Goal: Task Accomplishment & Management: Use online tool/utility

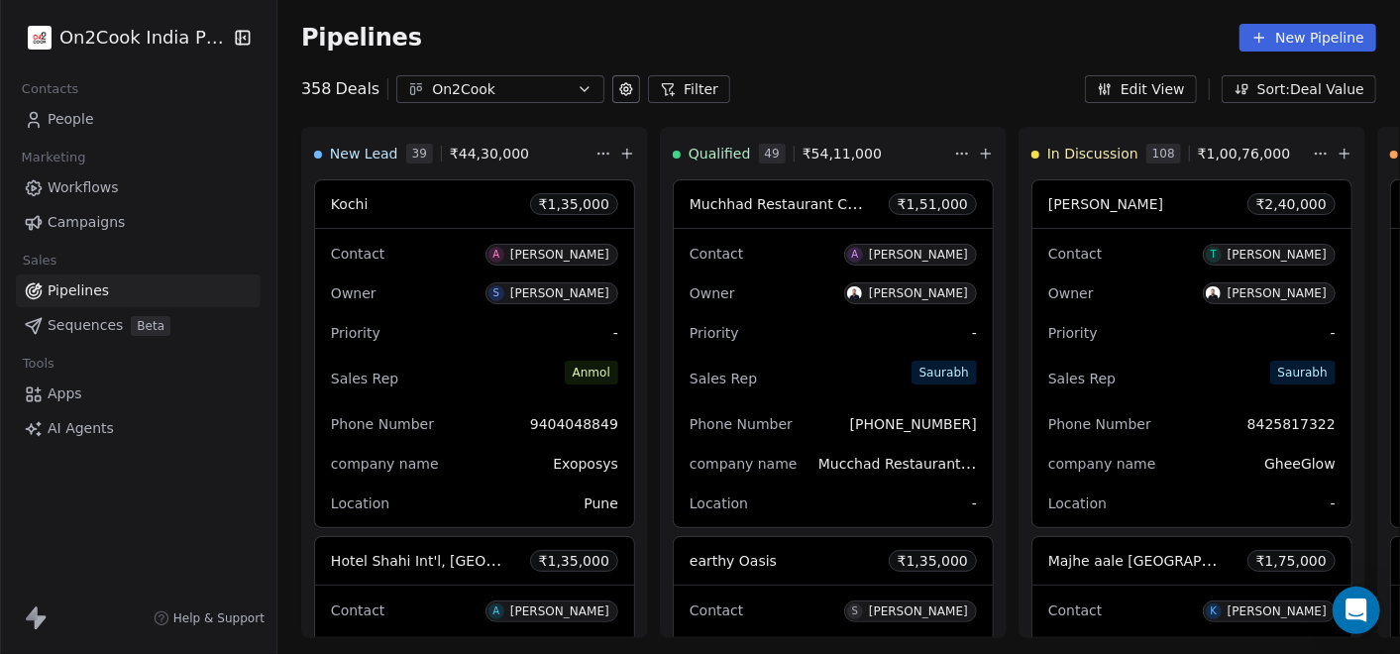
click at [662, 87] on button "Filter" at bounding box center [689, 89] width 82 height 28
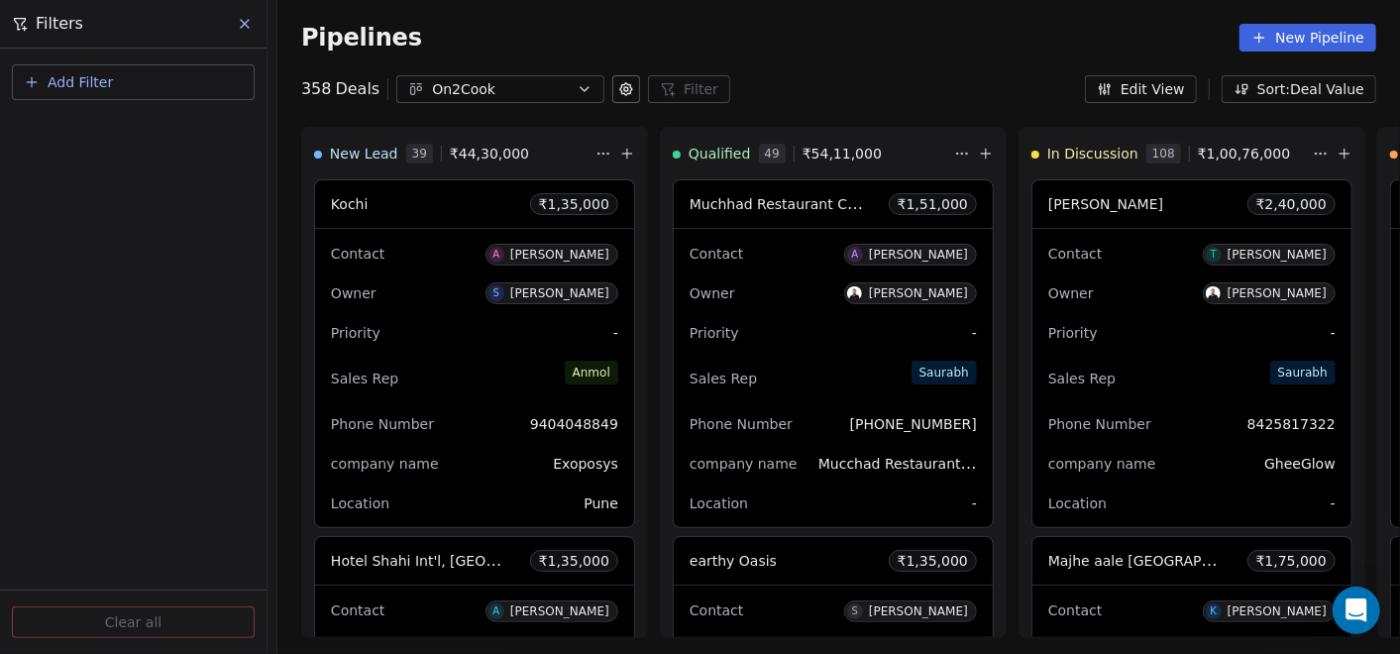
click at [157, 81] on button "Add Filter" at bounding box center [133, 82] width 243 height 36
click at [83, 121] on span "Deal properties" at bounding box center [86, 129] width 107 height 21
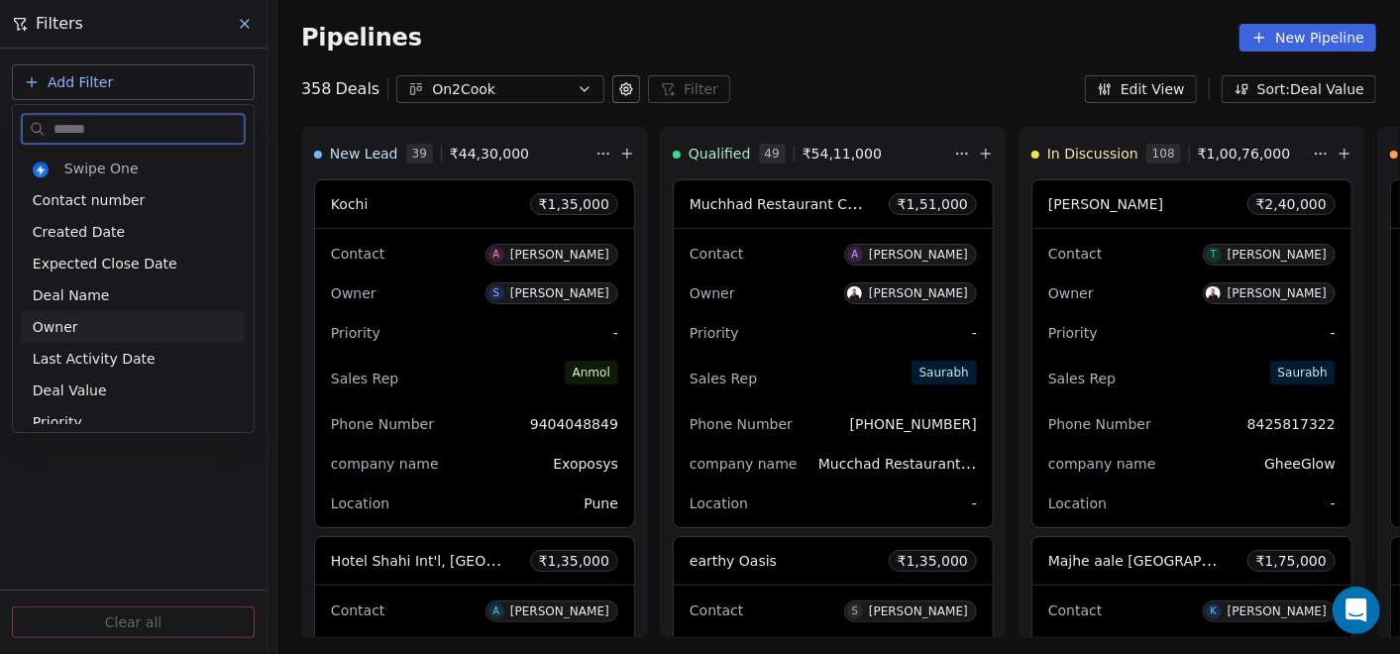
click at [97, 334] on div "Owner" at bounding box center [133, 327] width 201 height 20
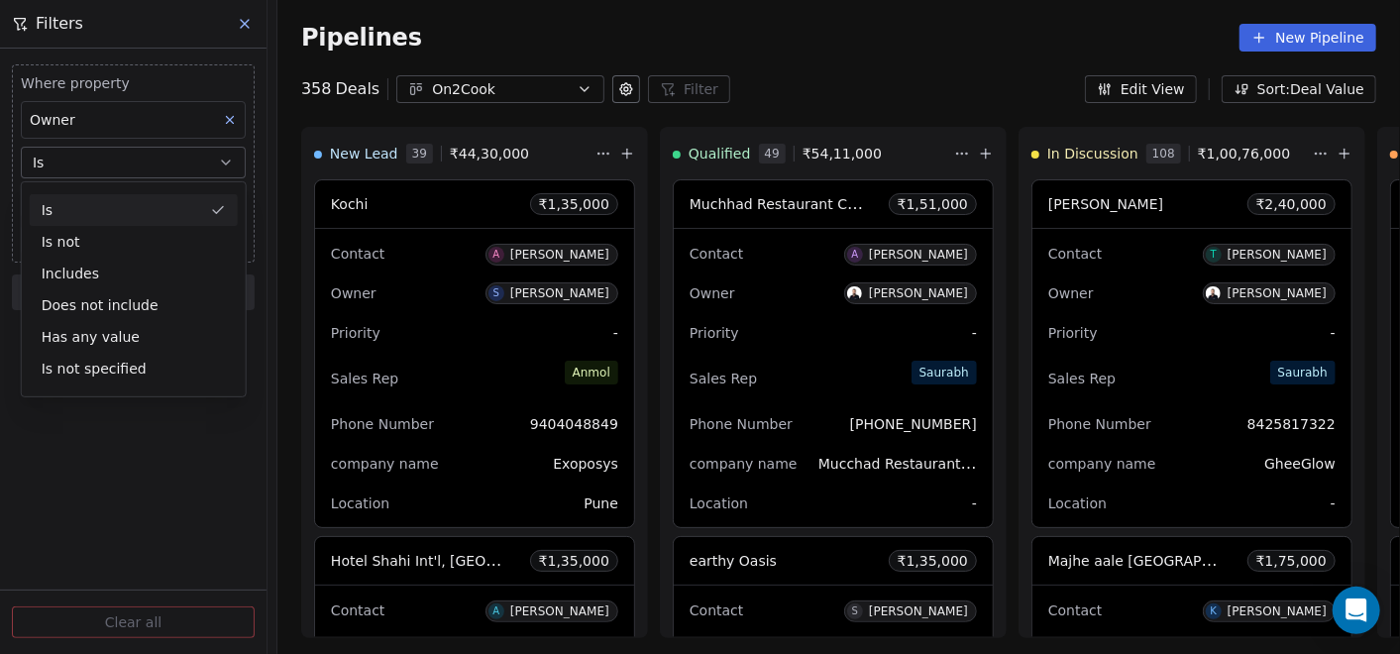
click at [189, 210] on div "Is" at bounding box center [134, 210] width 208 height 32
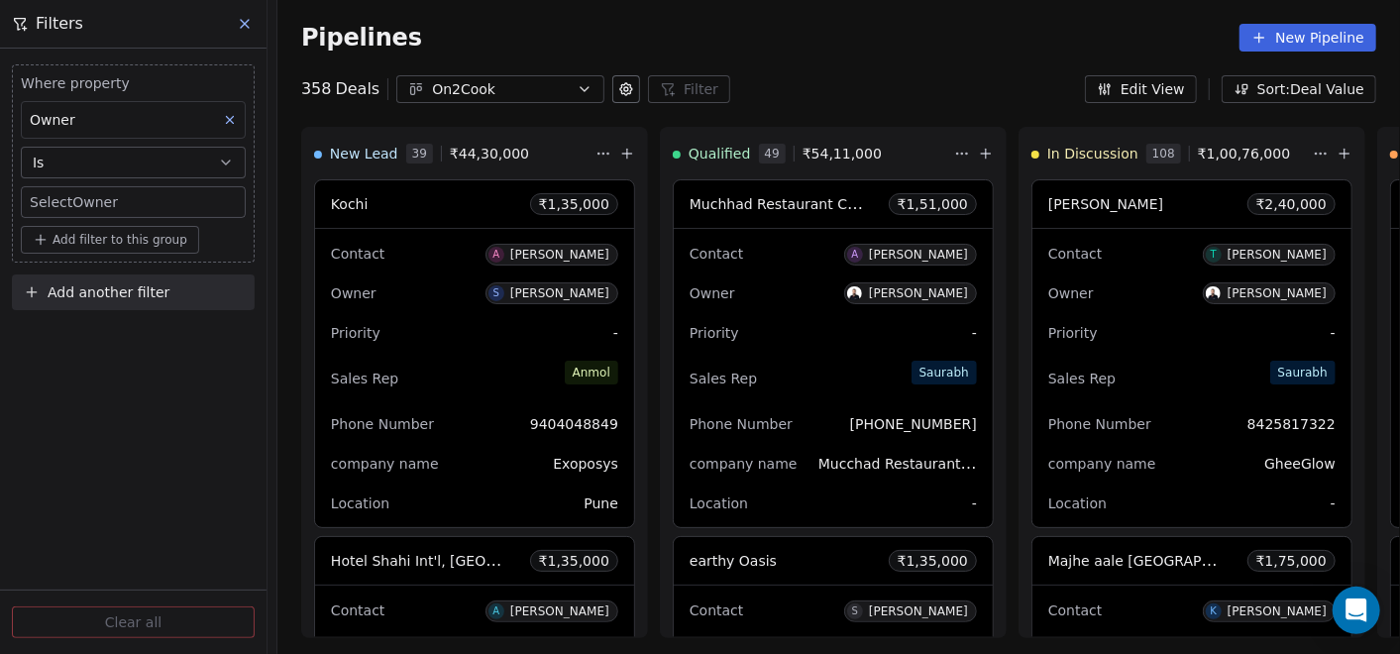
click at [136, 199] on body "On2Cook India Pvt. Ltd. Contacts People Marketing Workflows Campaigns Sales Pip…" at bounding box center [700, 327] width 1400 height 654
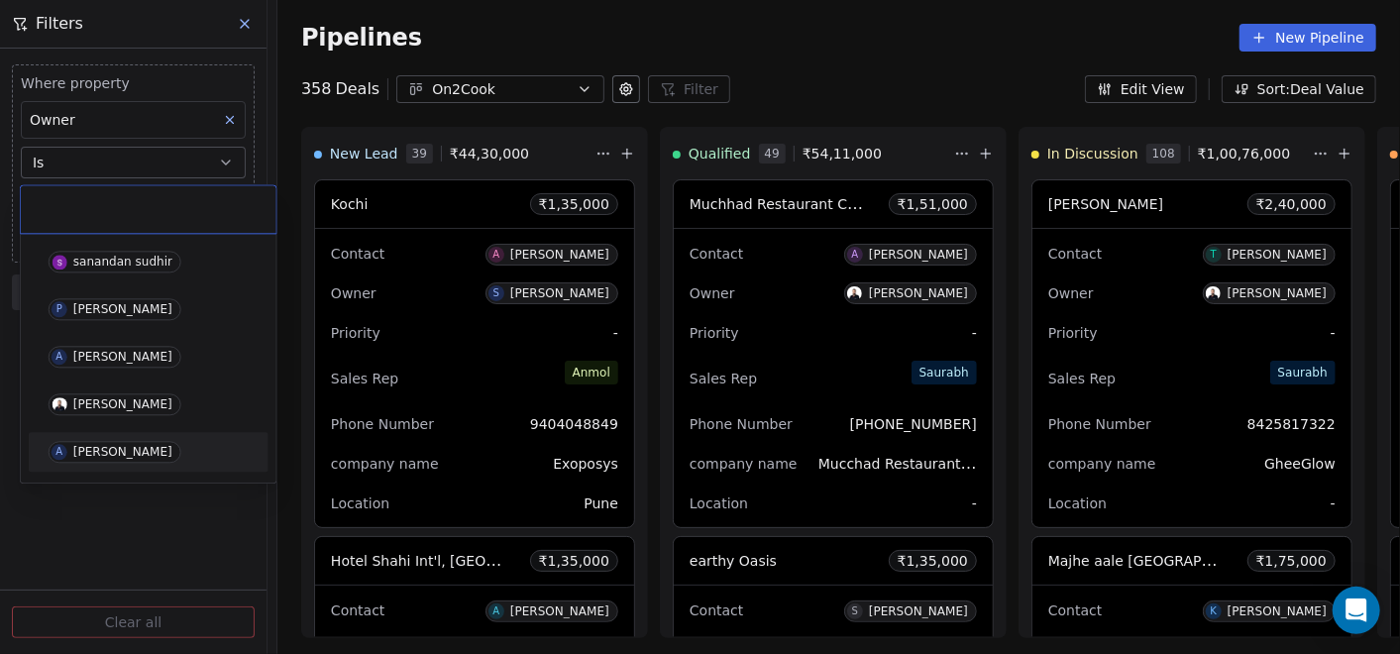
click at [123, 451] on div "[PERSON_NAME]" at bounding box center [122, 452] width 99 height 14
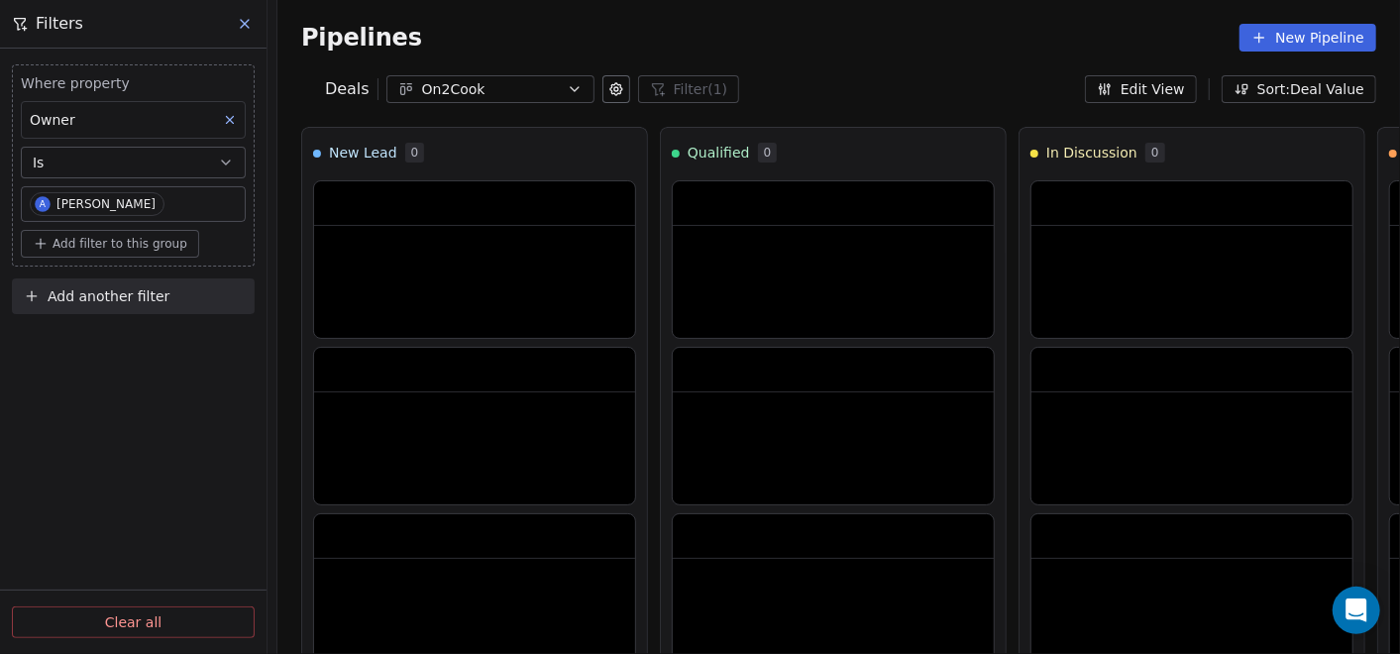
click at [861, 45] on div "Pipelines New Pipeline" at bounding box center [838, 38] width 1075 height 28
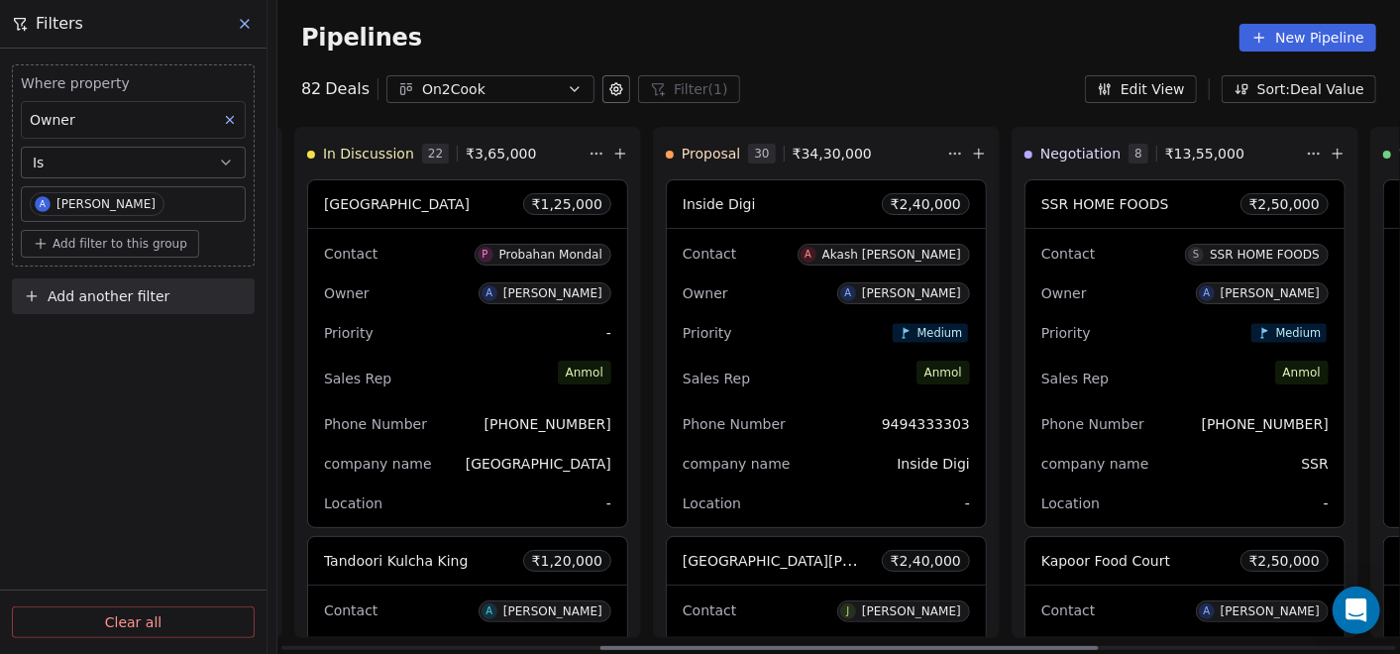
scroll to position [0, 721]
drag, startPoint x: 739, startPoint y: 645, endPoint x: 1047, endPoint y: 618, distance: 309.3
click at [1058, 646] on div at bounding box center [849, 648] width 498 height 4
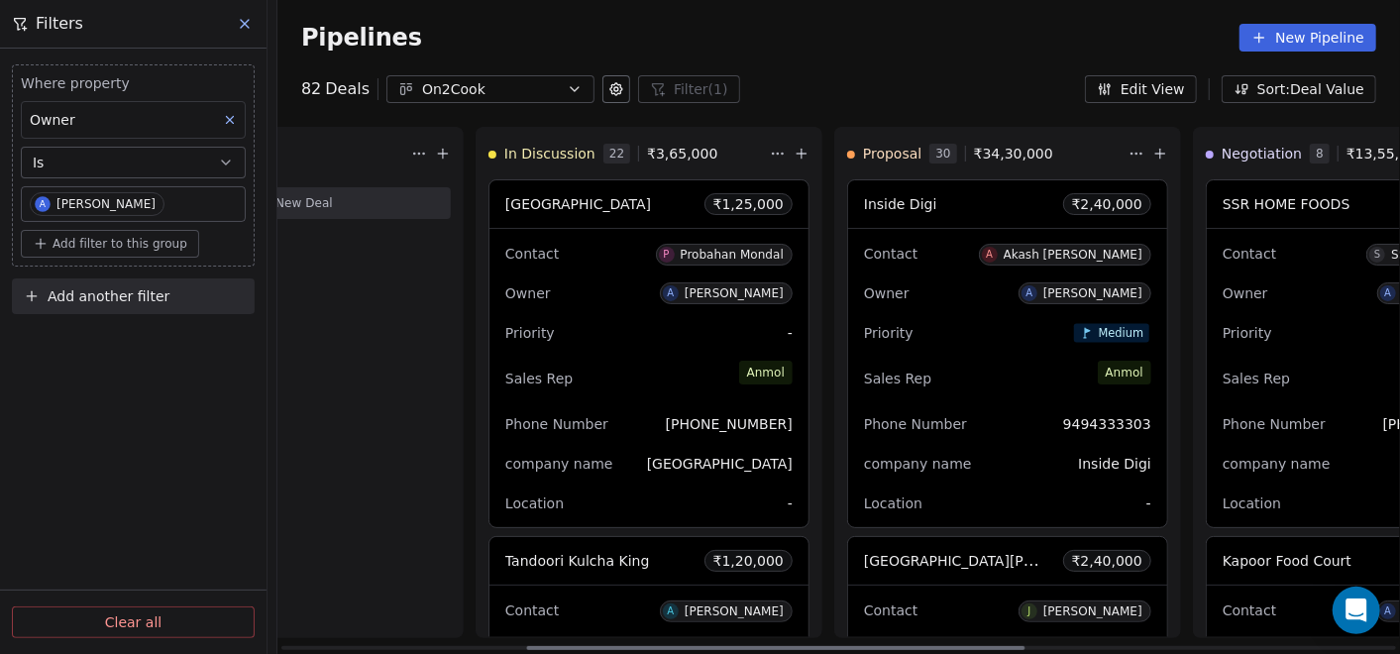
scroll to position [0, 542]
drag, startPoint x: 1075, startPoint y: 645, endPoint x: 996, endPoint y: 654, distance: 79.8
click at [996, 650] on div at bounding box center [769, 648] width 498 height 4
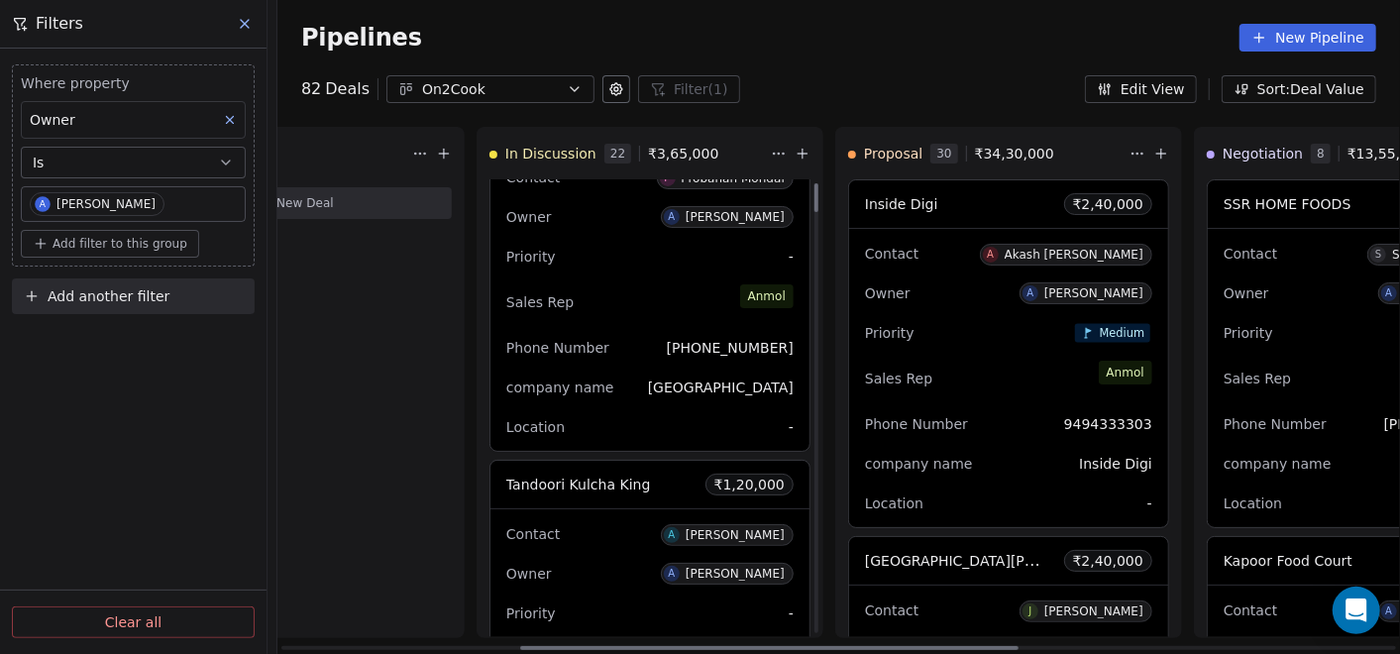
scroll to position [0, 0]
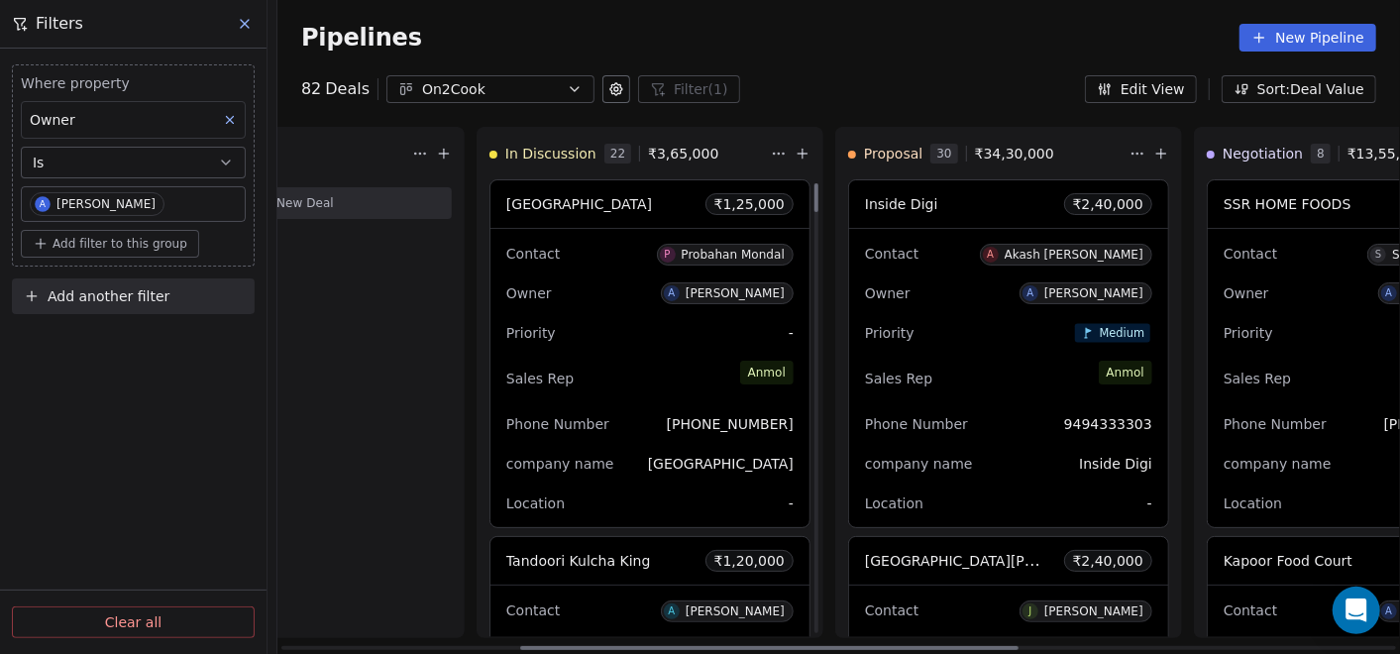
drag, startPoint x: 806, startPoint y: 616, endPoint x: 817, endPoint y: 181, distance: 435.2
click at [817, 183] on div at bounding box center [816, 197] width 4 height 29
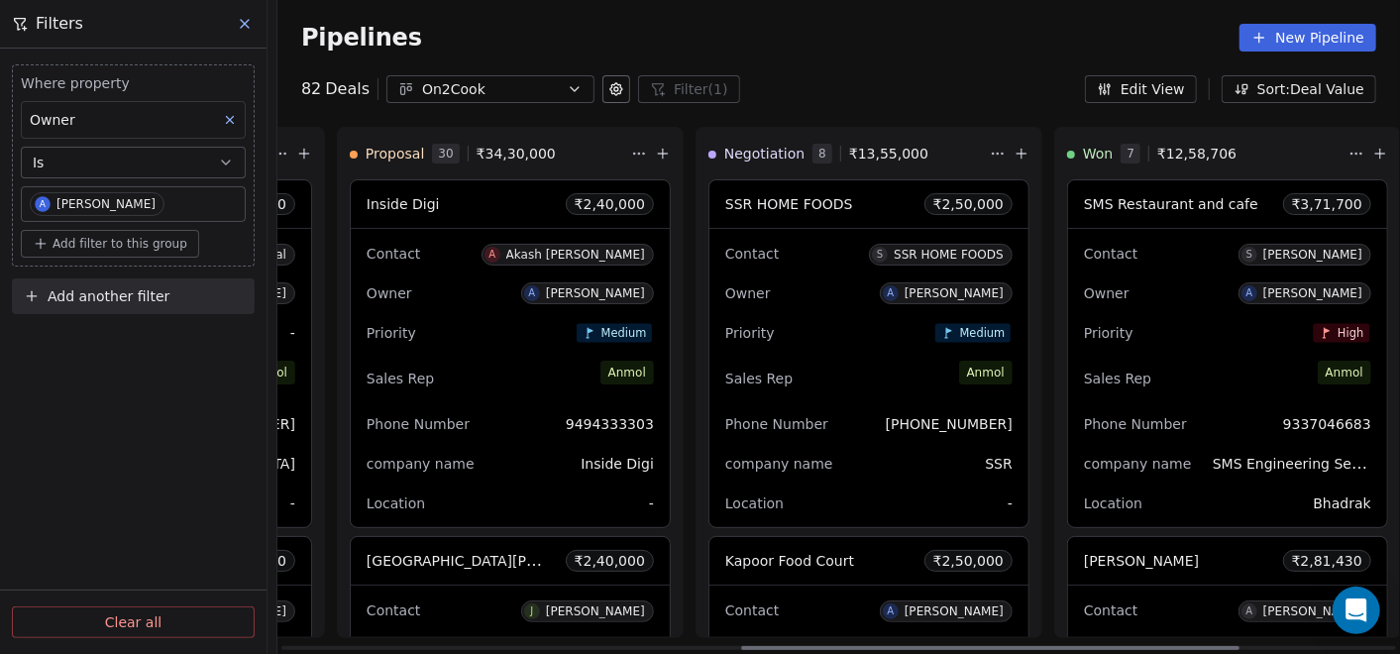
scroll to position [0, 1044]
drag, startPoint x: 832, startPoint y: 648, endPoint x: 1053, endPoint y: 660, distance: 221.3
click at [1053, 650] on div at bounding box center [990, 648] width 498 height 4
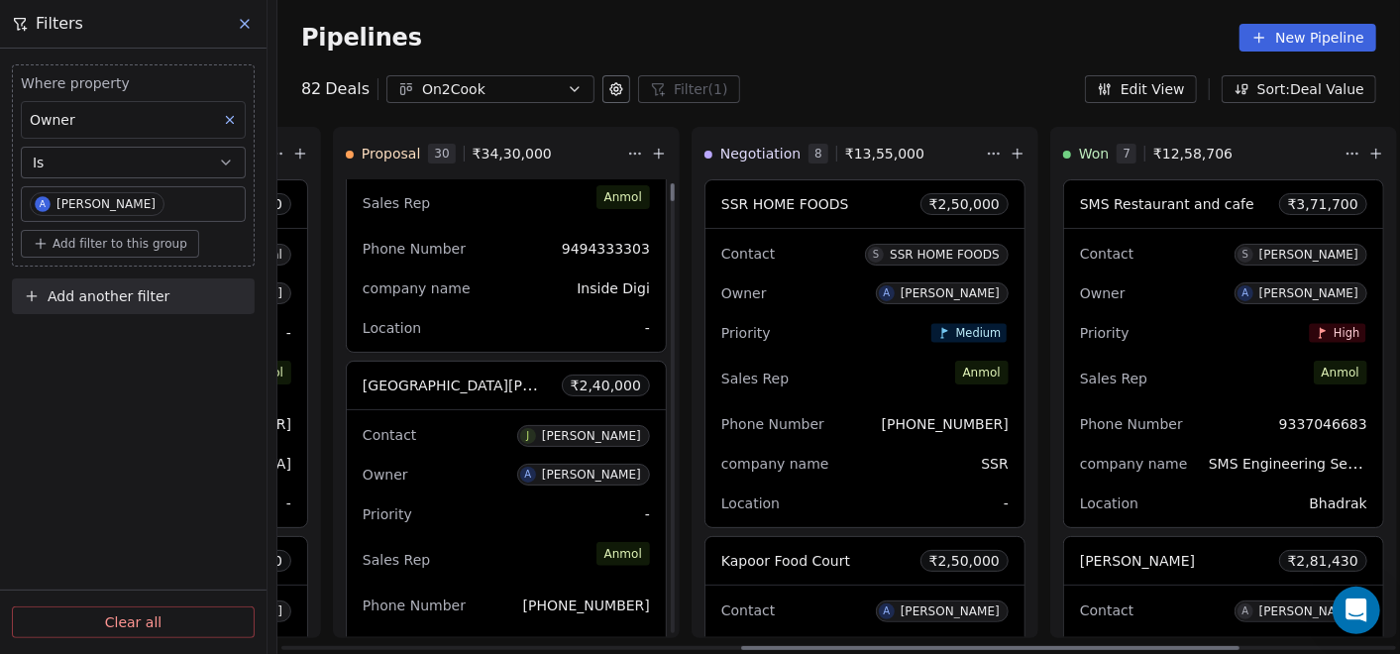
scroll to position [0, 0]
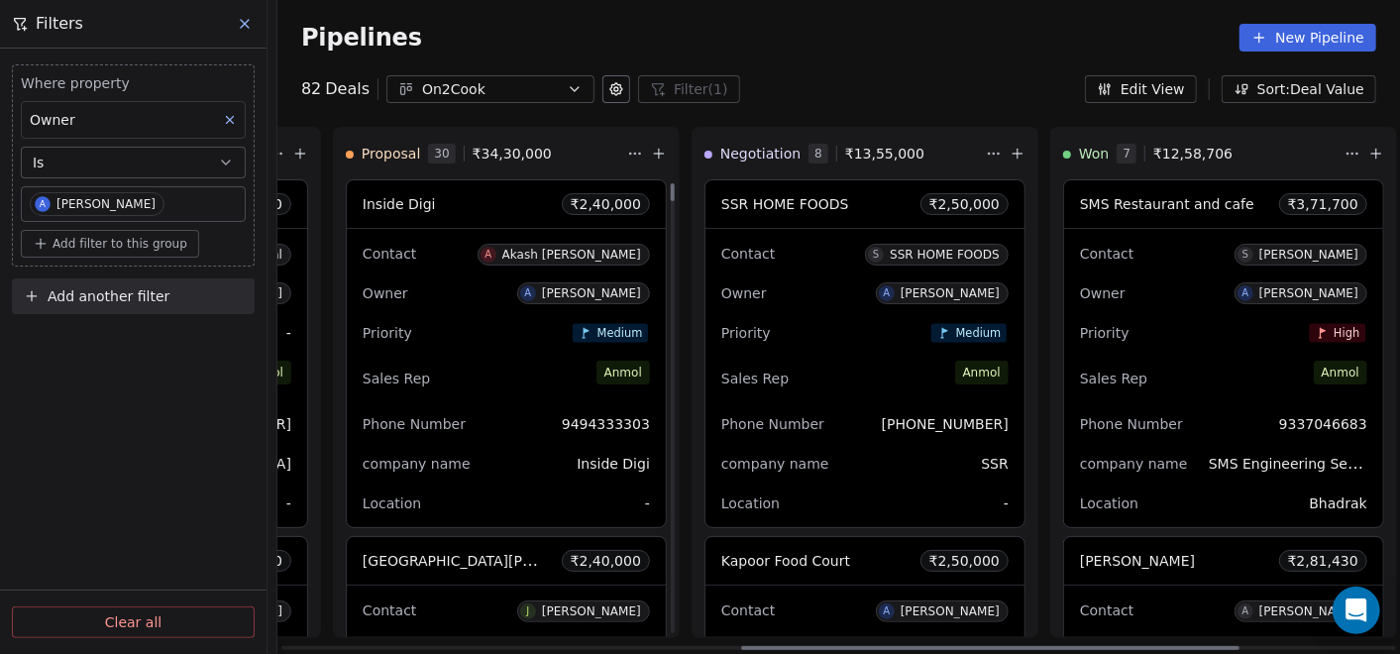
drag, startPoint x: 663, startPoint y: 623, endPoint x: 666, endPoint y: 173, distance: 449.9
click at [671, 183] on div at bounding box center [673, 192] width 4 height 18
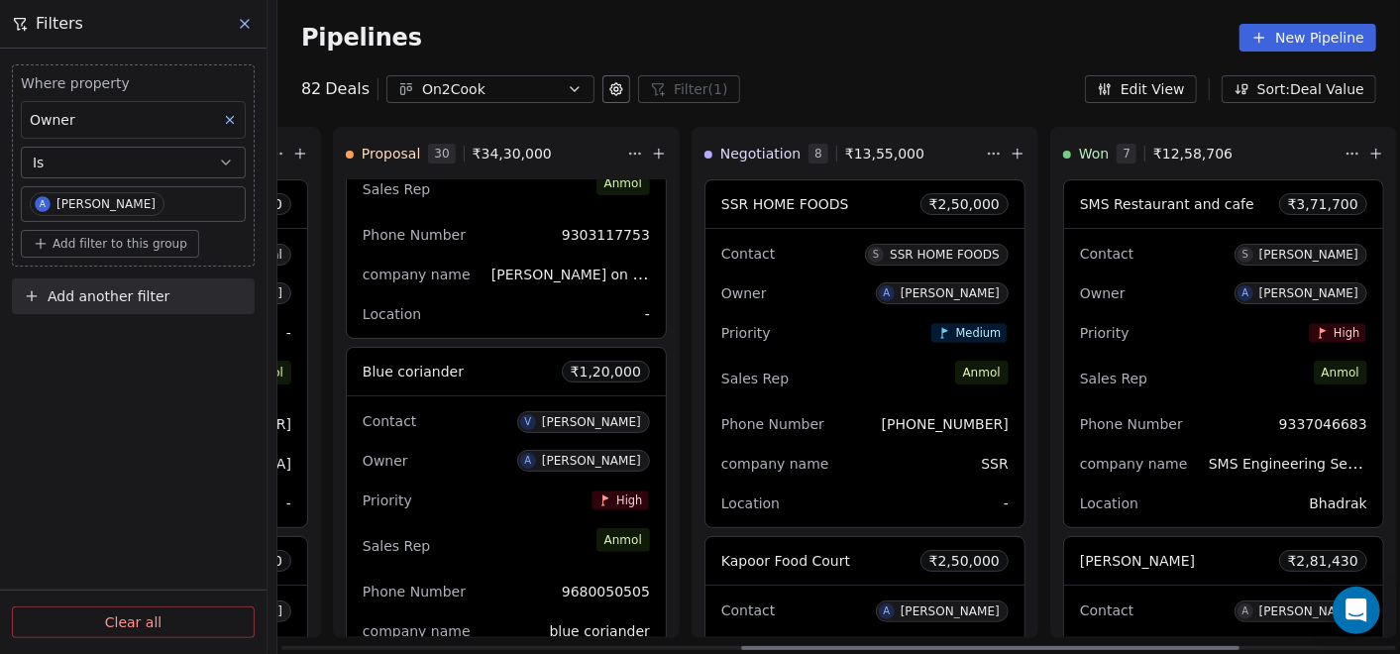
click at [489, 447] on div "Owner A [PERSON_NAME]" at bounding box center [506, 461] width 287 height 32
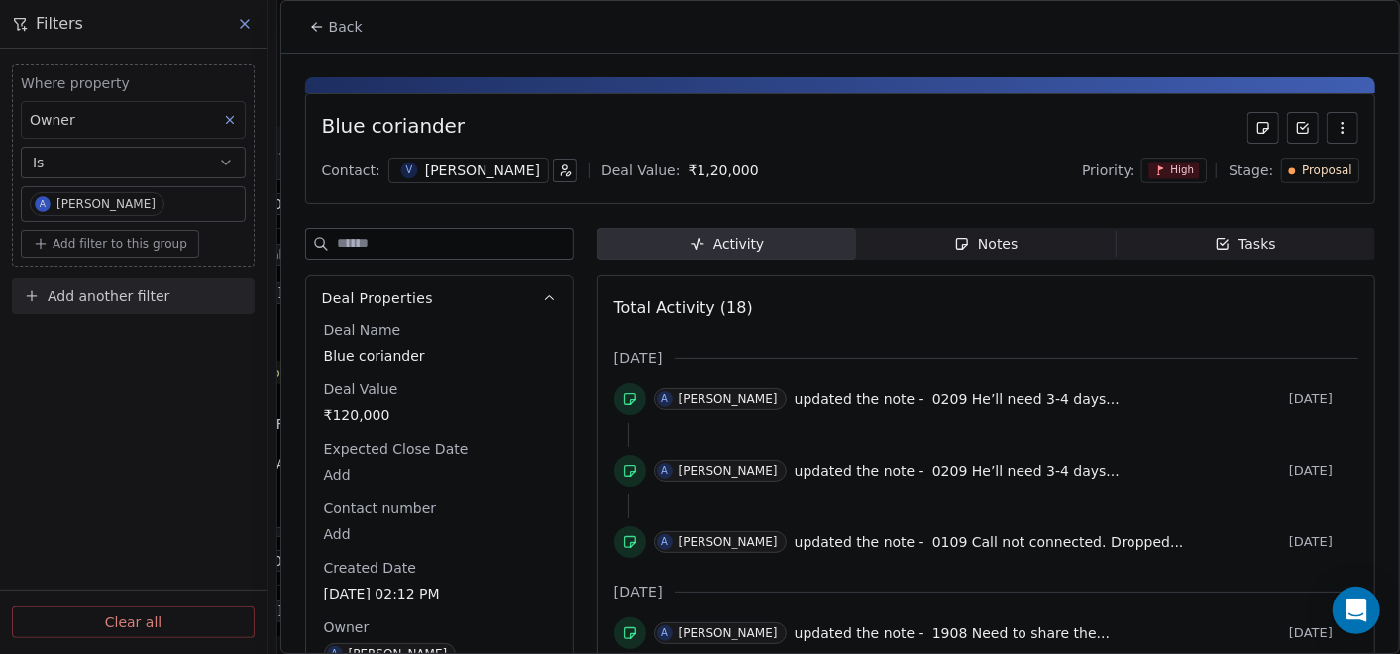
click at [1005, 248] on div "Notes" at bounding box center [985, 244] width 63 height 21
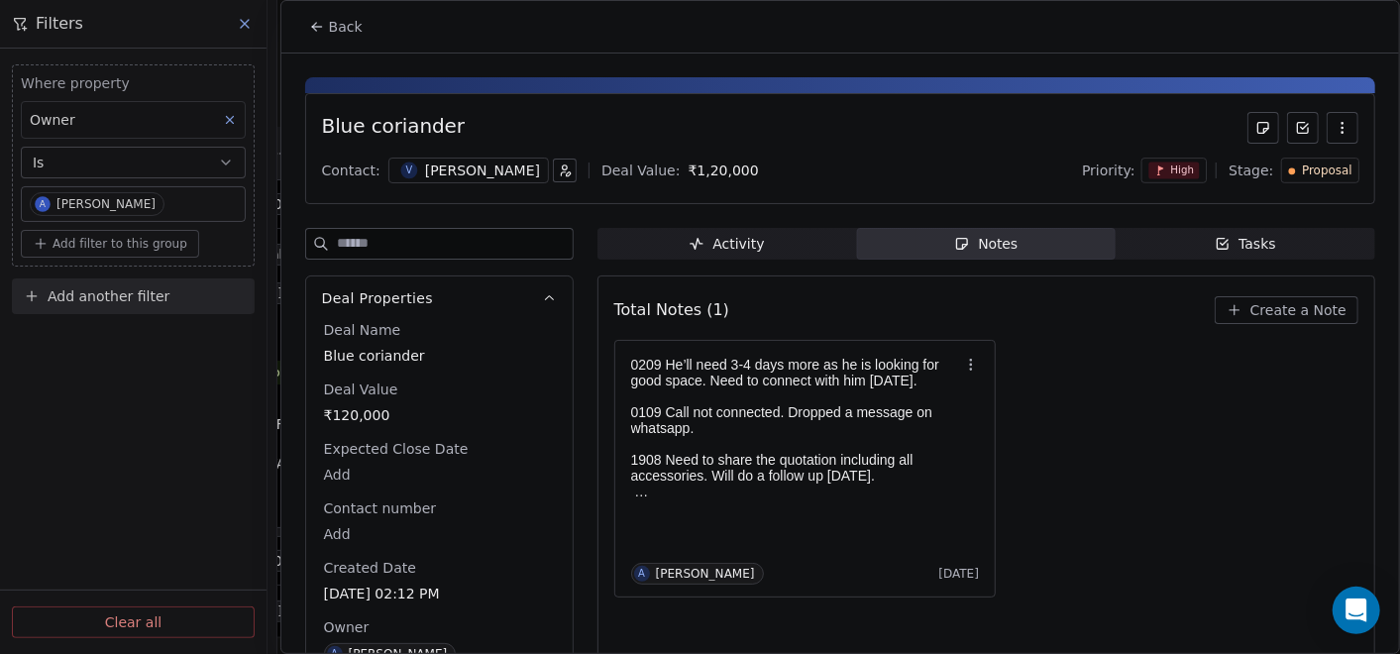
click at [326, 33] on button "Back" at bounding box center [335, 27] width 77 height 36
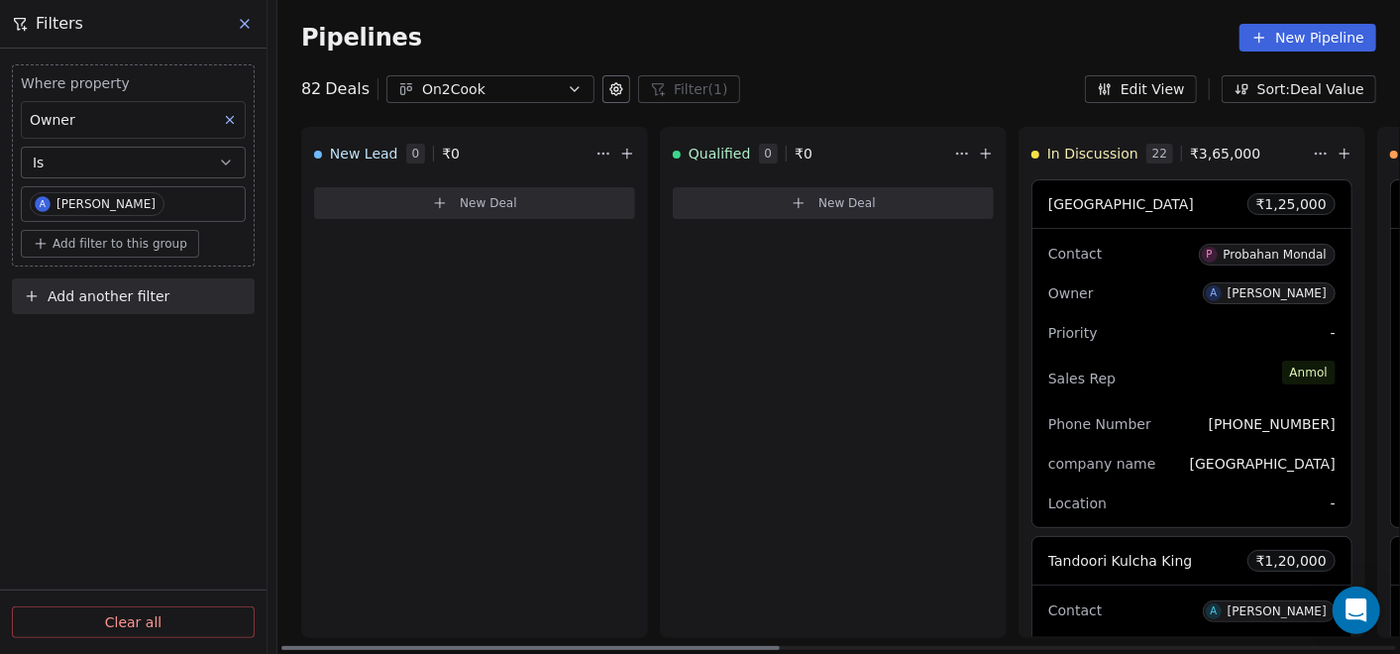
drag, startPoint x: 1109, startPoint y: 645, endPoint x: 810, endPoint y: 614, distance: 300.8
click at [474, 650] on div at bounding box center [530, 648] width 498 height 4
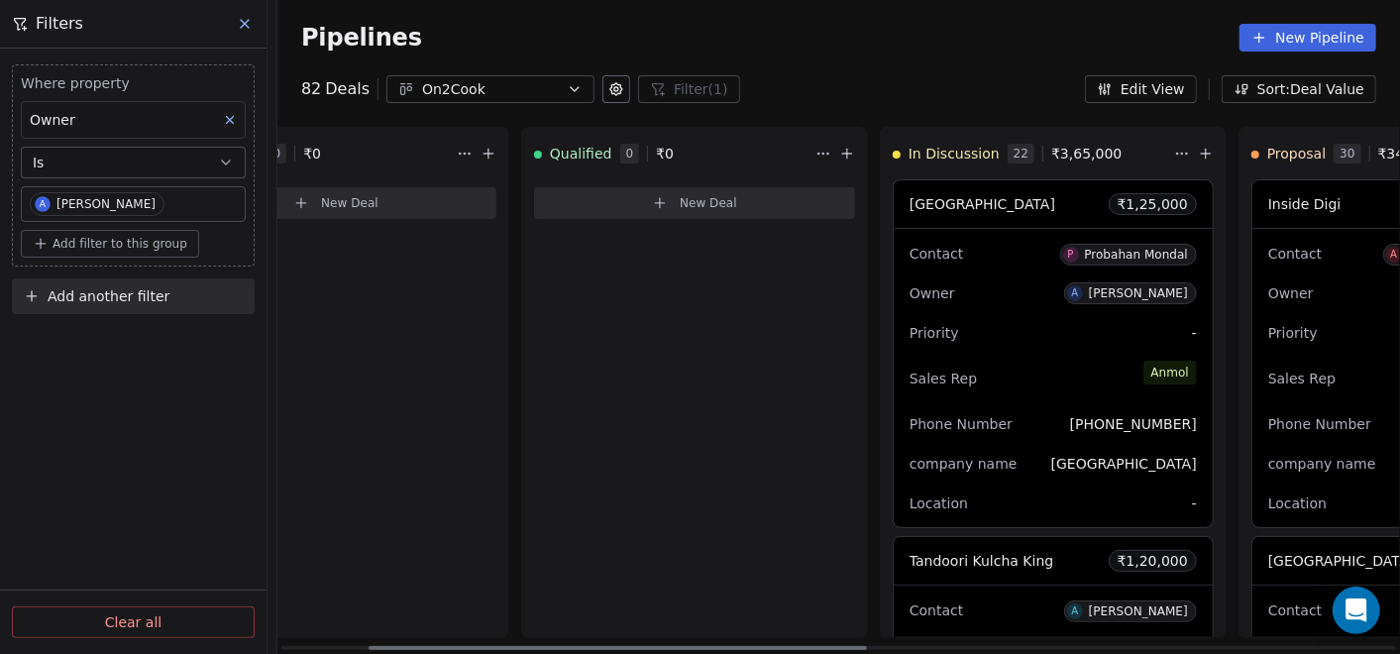
scroll to position [0, 274]
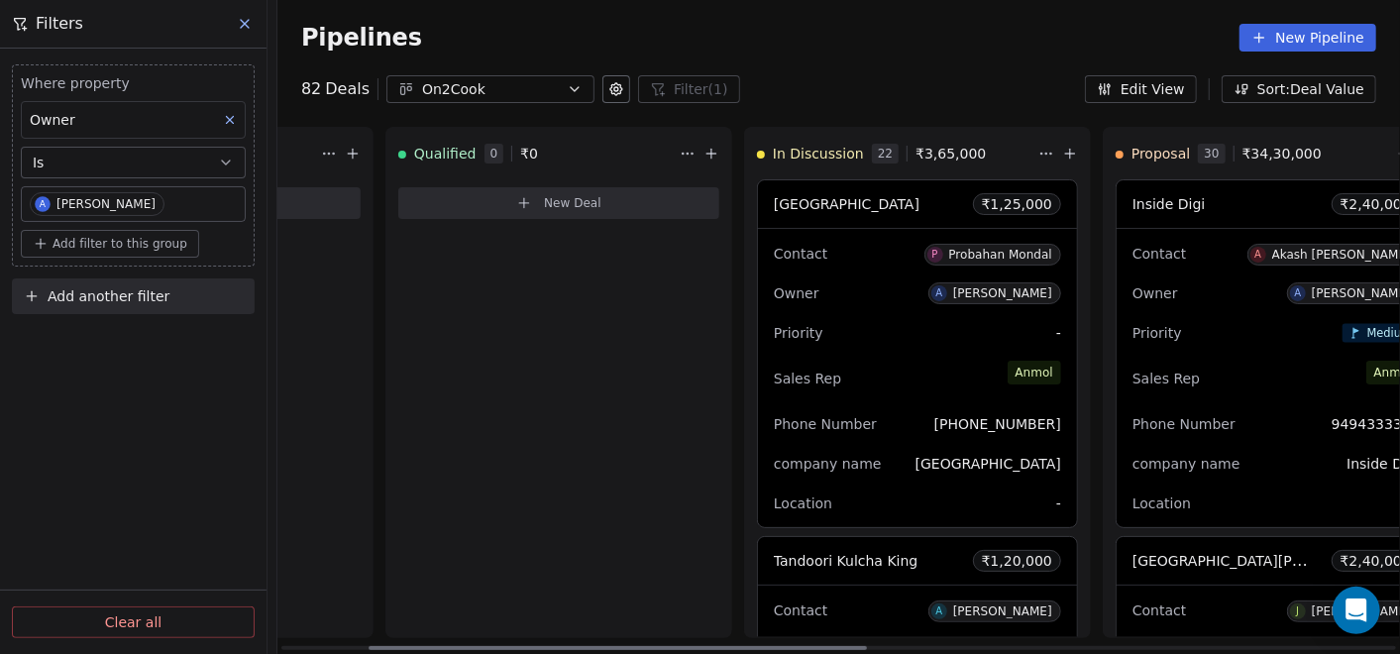
drag, startPoint x: 742, startPoint y: 651, endPoint x: 852, endPoint y: 652, distance: 110.0
click at [866, 650] on div at bounding box center [618, 648] width 498 height 4
